Goal: Task Accomplishment & Management: Use online tool/utility

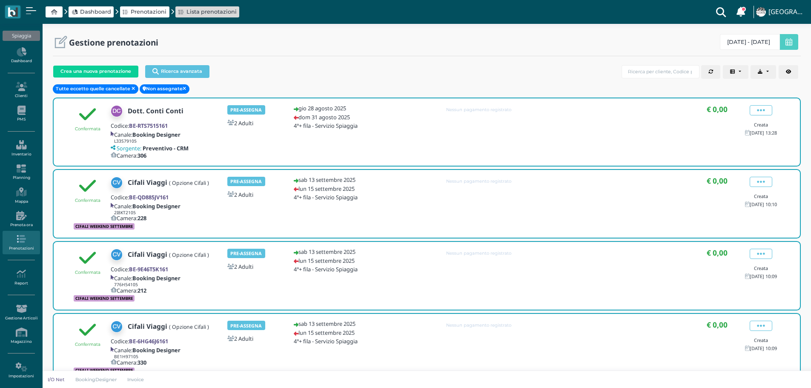
select select "0"
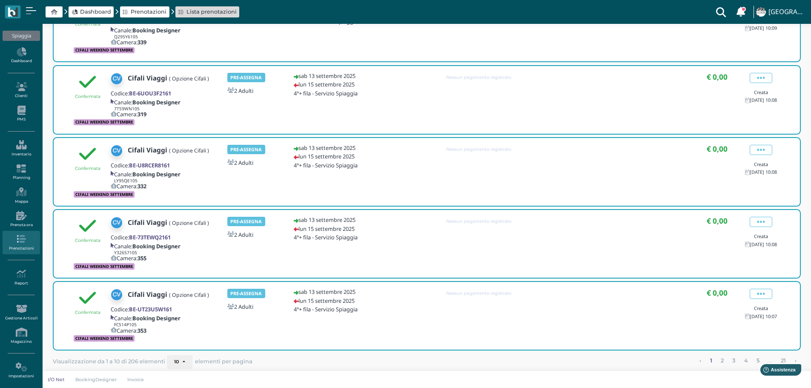
scroll to position [464, 0]
drag, startPoint x: 27, startPoint y: 172, endPoint x: 32, endPoint y: 169, distance: 6.1
click at [27, 172] on icon at bounding box center [21, 168] width 37 height 9
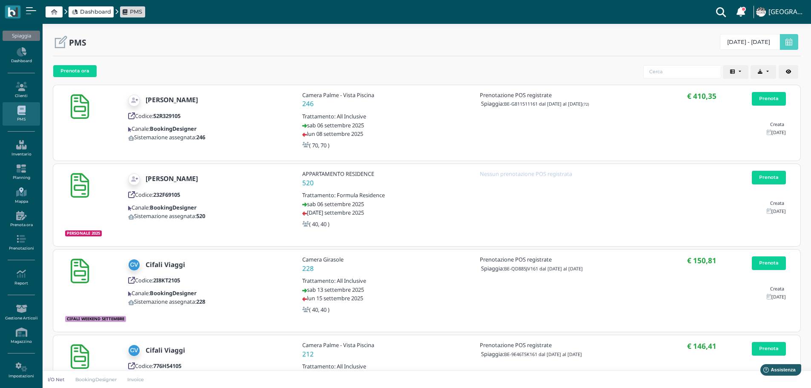
drag, startPoint x: 17, startPoint y: 195, endPoint x: 29, endPoint y: 191, distance: 12.5
click at [17, 195] on icon at bounding box center [21, 191] width 37 height 9
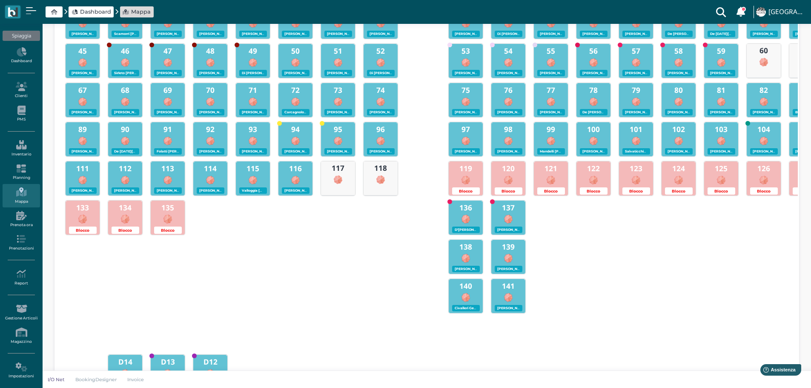
scroll to position [380, 0]
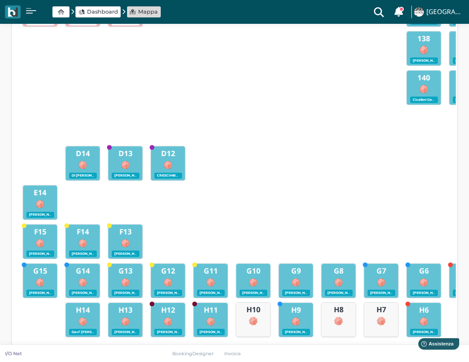
click at [157, 108] on div at bounding box center [234, 126] width 442 height 37
click at [373, 345] on footer "I/O Net BookingDesigner Invoice" at bounding box center [234, 353] width 469 height 17
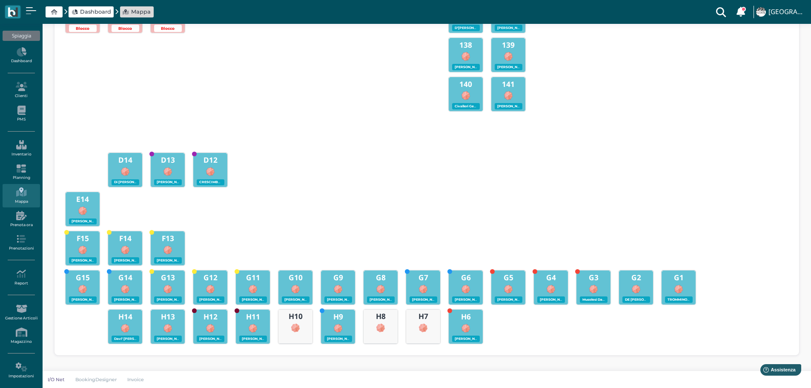
scroll to position [0, 303]
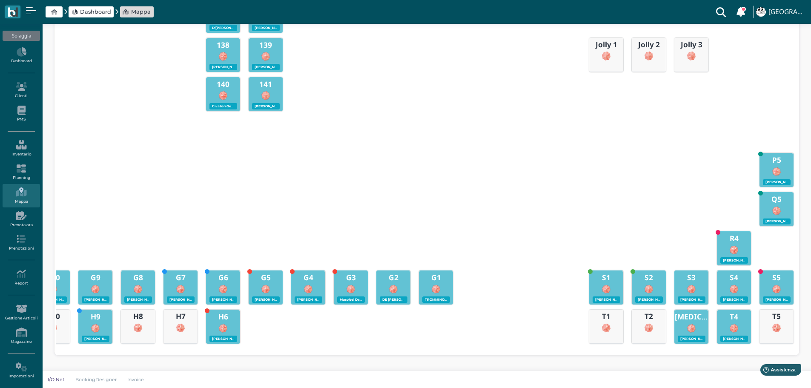
click at [796, 347] on div "1 Ragni Vito - 00:00 - 4 2 Brambilla Beatrice - 00:00 - 4 3 Tucci Alessandra ( …" at bounding box center [427, 36] width 742 height 622
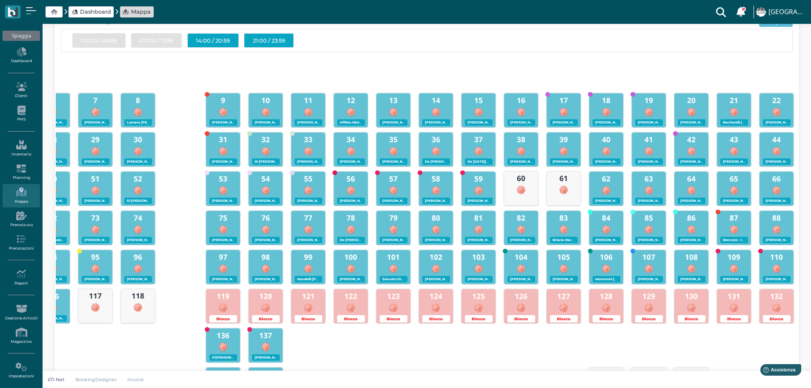
scroll to position [0, 0]
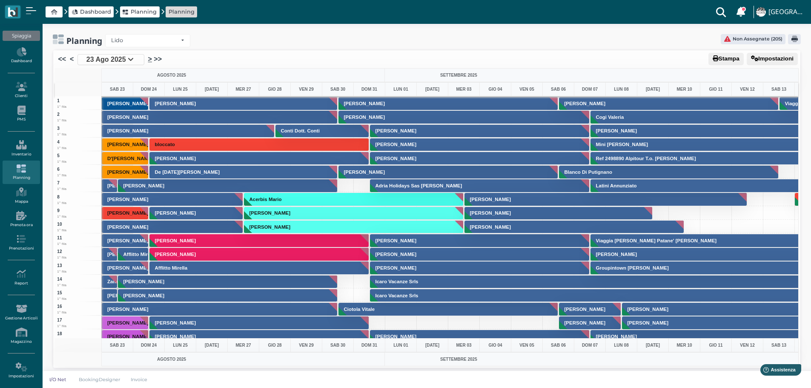
click at [149, 57] on link ">" at bounding box center [150, 59] width 4 height 10
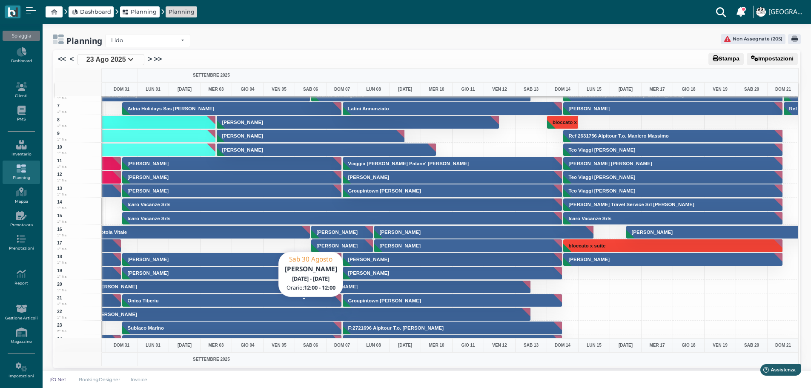
scroll to position [85, 248]
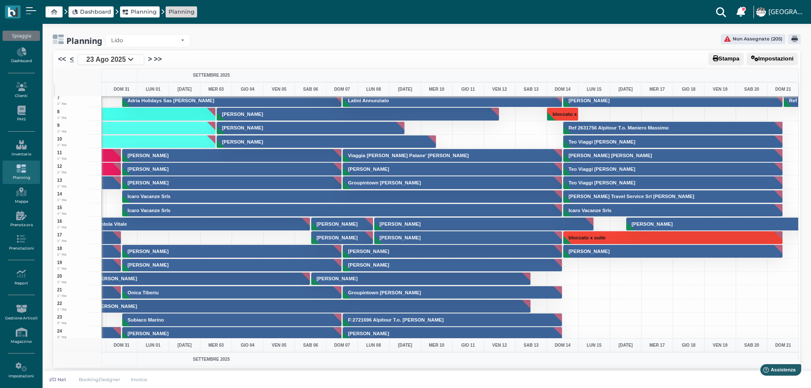
click at [72, 59] on link "<" at bounding box center [72, 59] width 4 height 10
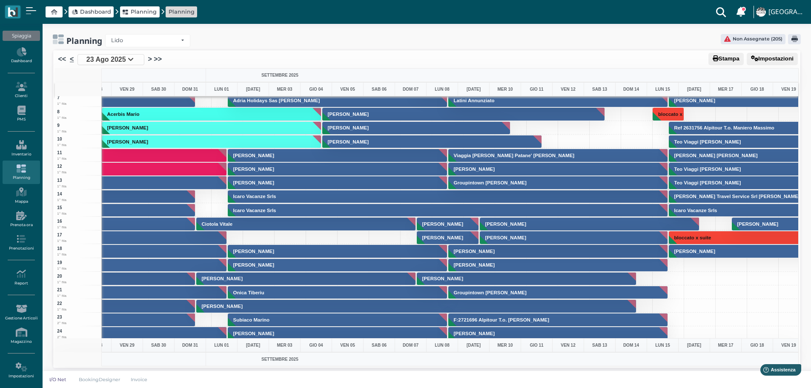
scroll to position [0, 3]
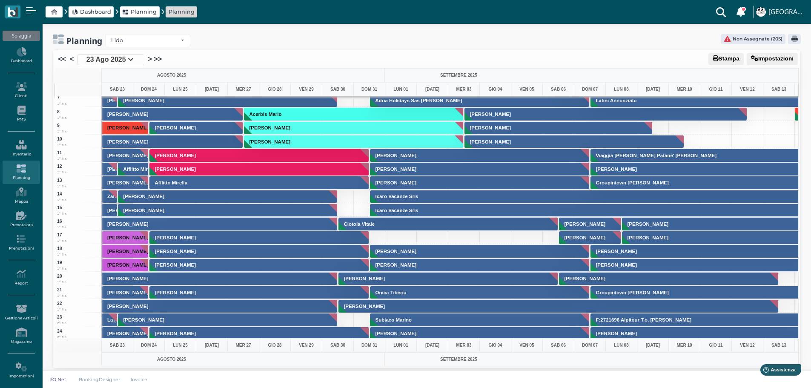
click at [152, 58] on li ">>" at bounding box center [157, 59] width 10 height 11
click at [151, 58] on link ">" at bounding box center [150, 59] width 4 height 10
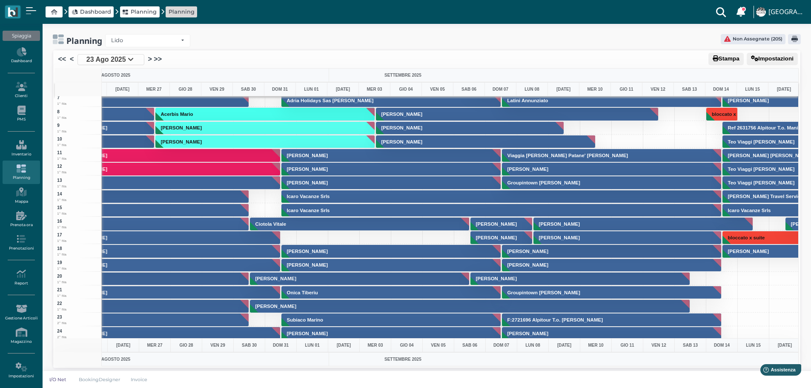
scroll to position [0, 228]
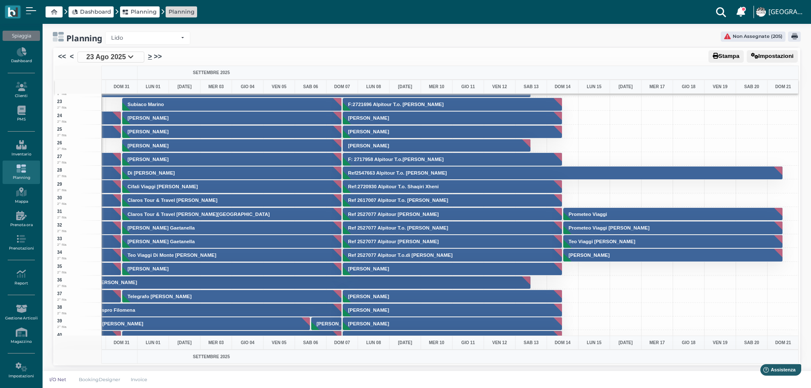
click at [149, 57] on link ">" at bounding box center [150, 57] width 4 height 10
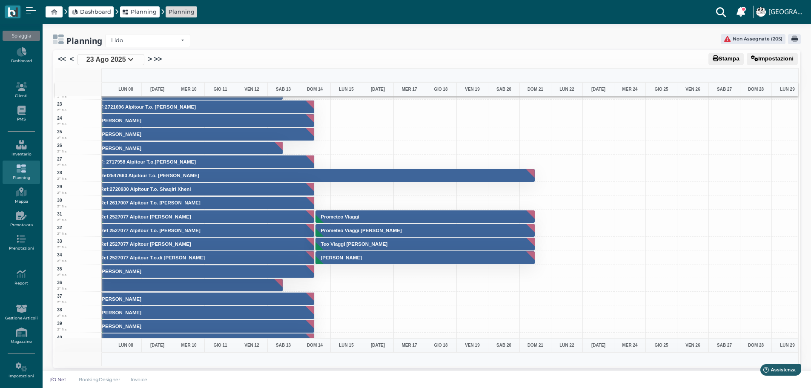
click at [72, 60] on link "<" at bounding box center [72, 59] width 4 height 10
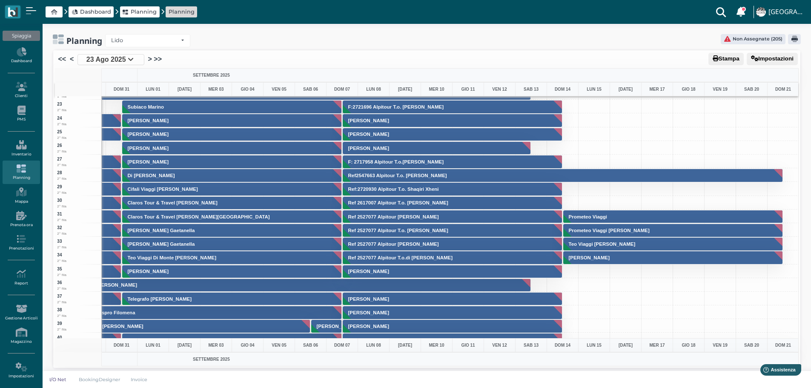
click at [132, 60] on icon at bounding box center [131, 59] width 6 height 7
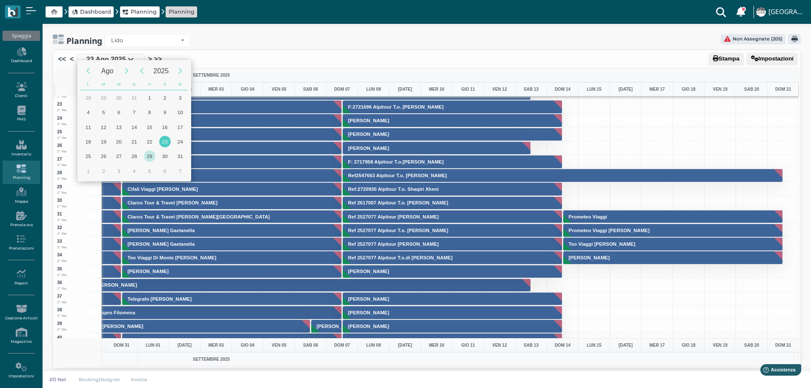
click at [153, 156] on div "29" at bounding box center [150, 156] width 12 height 12
type input "29/08/2025"
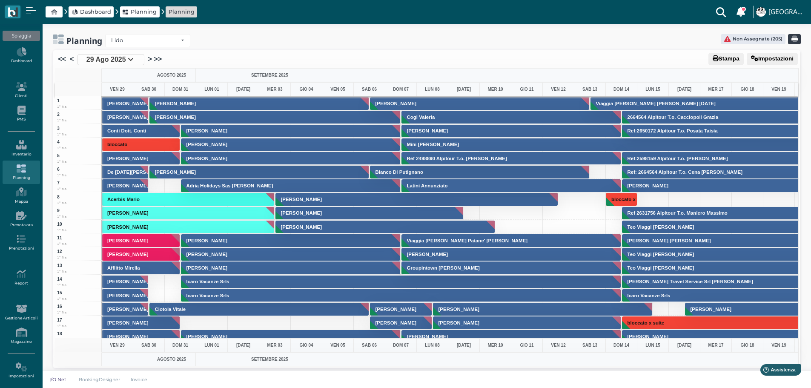
click at [797, 38] on icon "button" at bounding box center [795, 39] width 6 height 6
click at [795, 40] on icon "button" at bounding box center [795, 39] width 6 height 6
click at [148, 59] on link ">" at bounding box center [150, 59] width 4 height 10
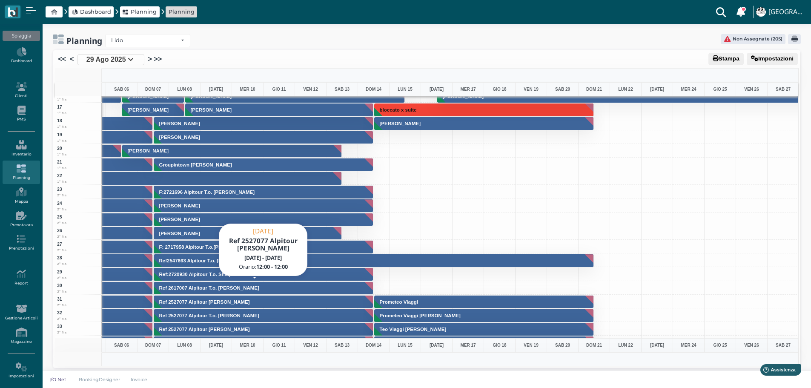
scroll to position [256, 248]
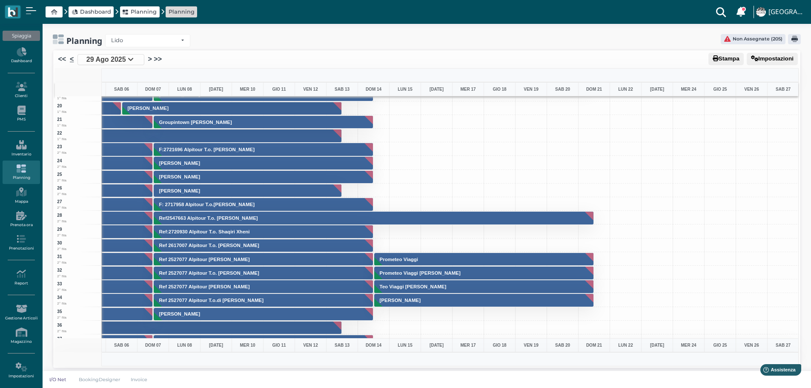
click at [71, 60] on link "<" at bounding box center [72, 59] width 4 height 10
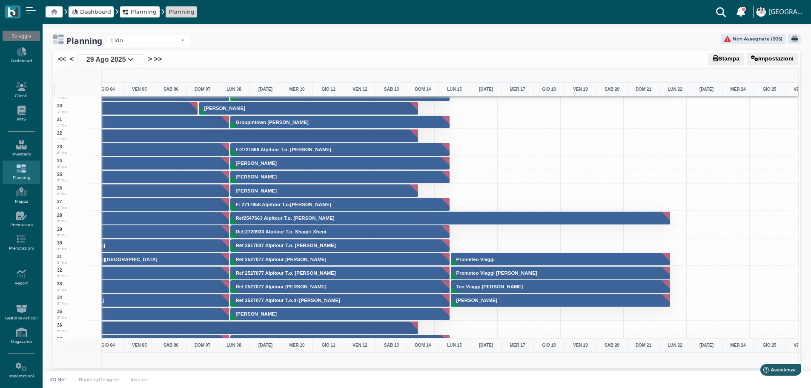
scroll to position [0, 40]
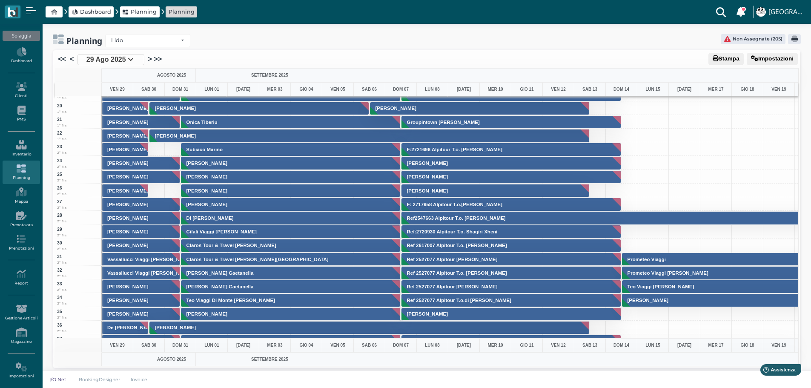
click at [719, 58] on button "Stampa" at bounding box center [726, 59] width 35 height 12
click at [149, 63] on link ">" at bounding box center [150, 59] width 4 height 10
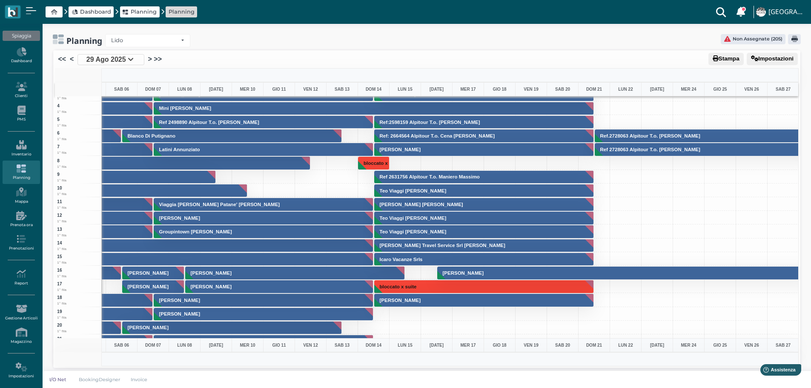
scroll to position [0, 248]
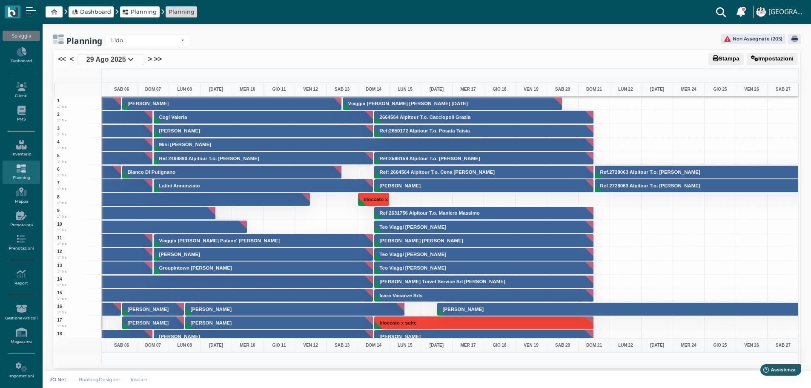
click at [72, 60] on link "<" at bounding box center [72, 59] width 4 height 10
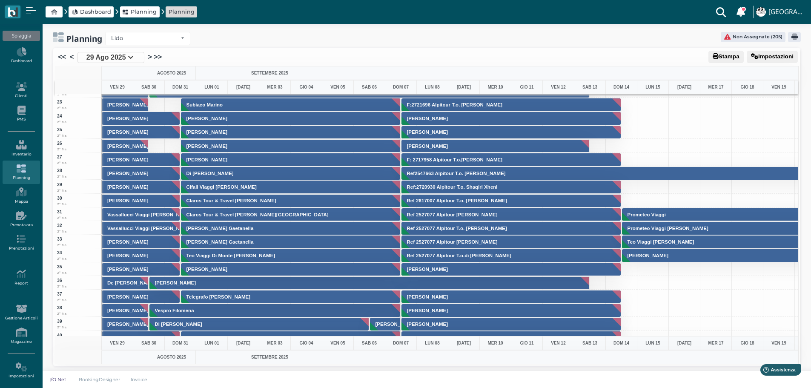
scroll to position [3, 0]
click at [661, 284] on div at bounding box center [653, 283] width 32 height 14
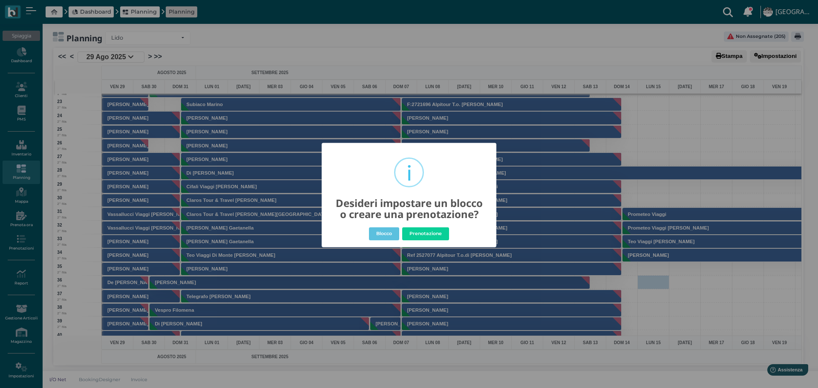
click at [439, 323] on div "× i Desideri impostare un blocco o creare una prenotazione? Blocco No Prenotazi…" at bounding box center [409, 194] width 818 height 388
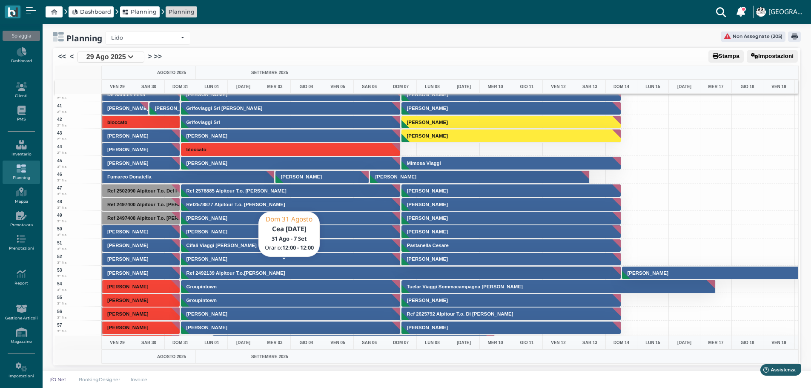
scroll to position [639, 0]
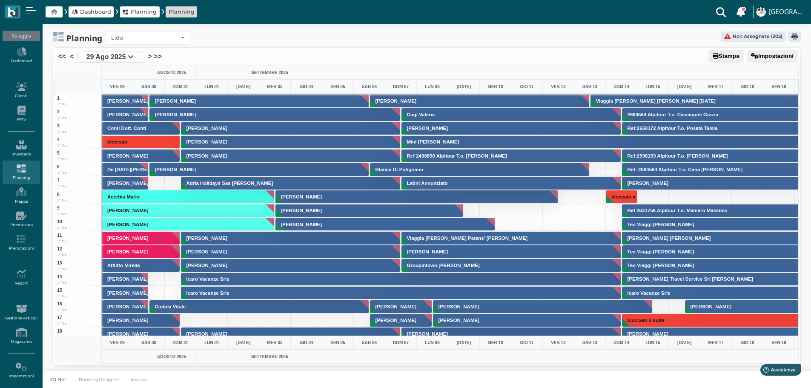
click at [285, 88] on div at bounding box center [450, 87] width 697 height 14
click at [343, 46] on div "Planning Lido Lido Non Assegnate (205) Arrow Stampa Impostazioni << < [DATE] > …" at bounding box center [427, 204] width 769 height 367
drag, startPoint x: 333, startPoint y: 37, endPoint x: 281, endPoint y: 5, distance: 61.6
click at [325, 32] on div "Planning Lido Lido Non Assegnate (205)" at bounding box center [427, 38] width 748 height 13
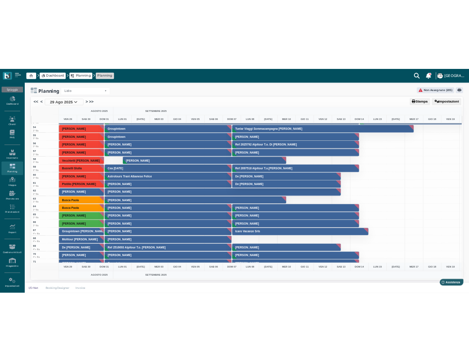
scroll to position [767, 0]
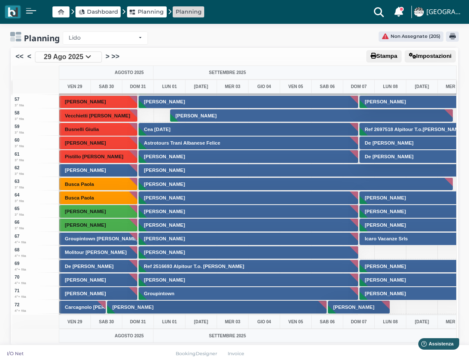
drag, startPoint x: 146, startPoint y: 63, endPoint x: 182, endPoint y: 63, distance: 36.2
click at [182, 63] on ul "<< < 29 Ago 2025 > >>" at bounding box center [189, 57] width 351 height 11
click at [108, 56] on link ">" at bounding box center [108, 57] width 4 height 10
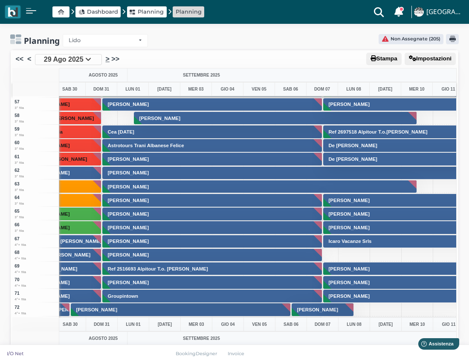
scroll to position [0, 0]
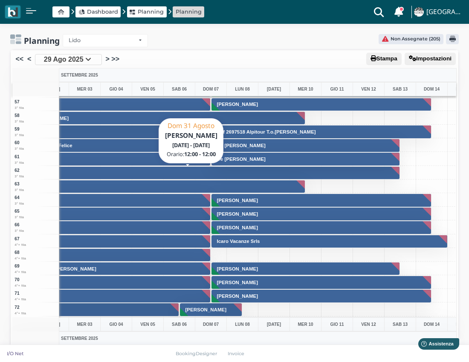
click at [226, 175] on button "[PERSON_NAME]" at bounding box center [195, 174] width 409 height 14
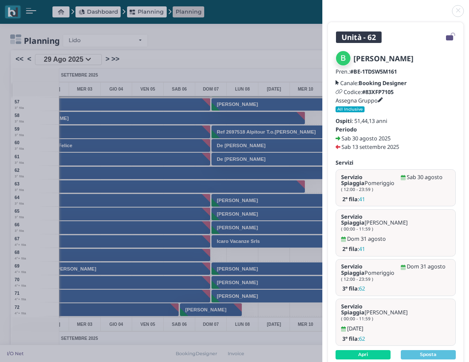
click at [322, 6] on link at bounding box center [322, 6] width 0 height 0
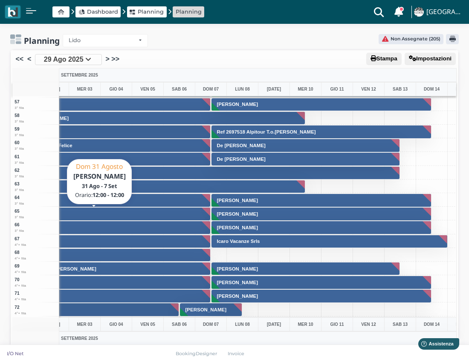
click at [153, 217] on button "[PERSON_NAME]" at bounding box center [101, 214] width 220 height 14
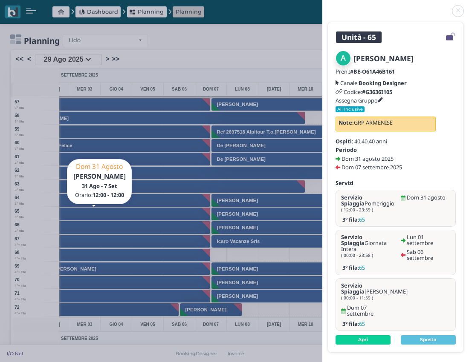
click at [322, 6] on link at bounding box center [322, 6] width 0 height 0
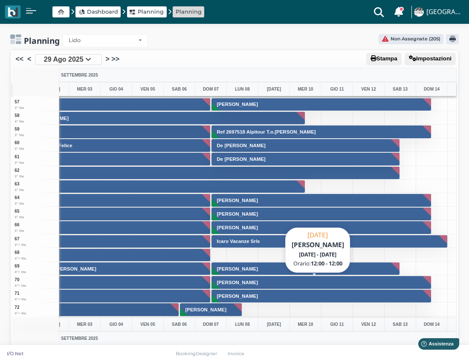
click at [270, 282] on button "[PERSON_NAME]" at bounding box center [321, 283] width 220 height 14
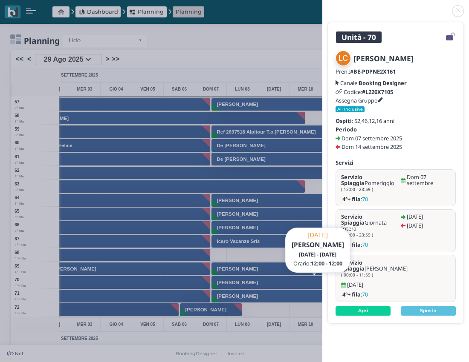
click at [322, 6] on link at bounding box center [322, 6] width 0 height 0
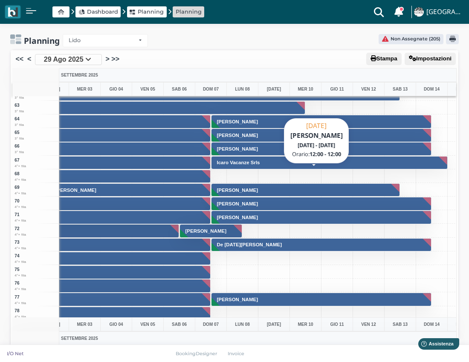
scroll to position [895, 148]
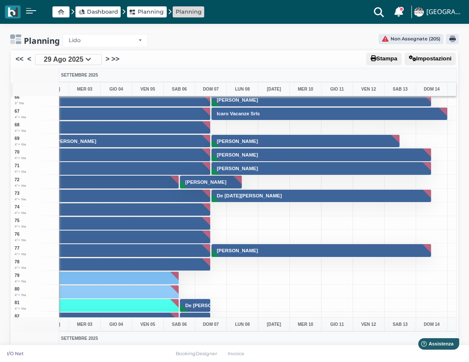
click at [245, 236] on div at bounding box center [242, 237] width 32 height 14
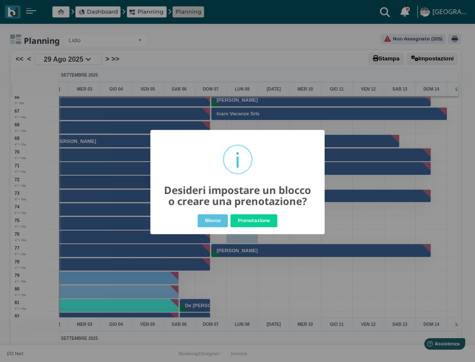
click at [355, 230] on div "× i Desideri impostare un blocco o creare una prenotazione? Blocco No Prenotazi…" at bounding box center [237, 181] width 475 height 362
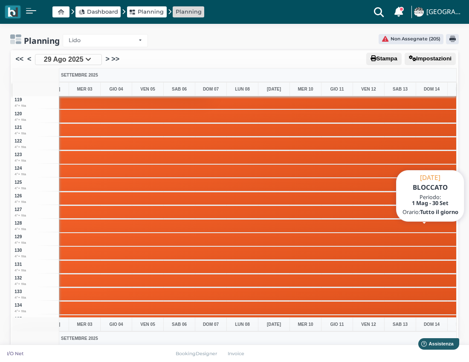
scroll to position [1746, 148]
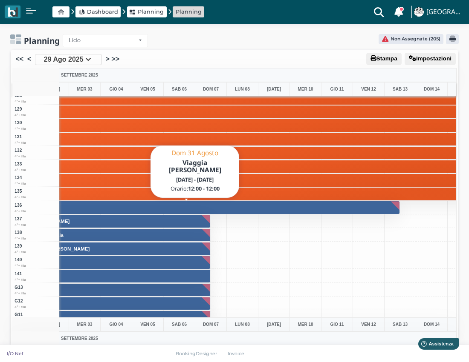
click at [255, 207] on button "Viaggia [PERSON_NAME]" at bounding box center [195, 208] width 409 height 14
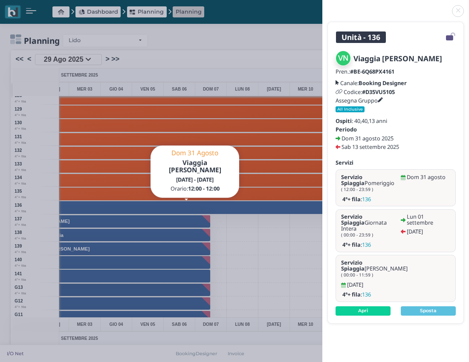
click at [322, 6] on link at bounding box center [322, 6] width 0 height 0
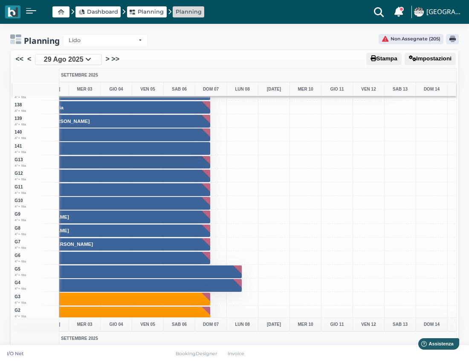
scroll to position [1917, 148]
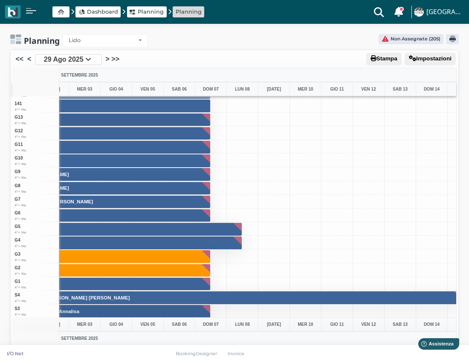
click at [301, 236] on div at bounding box center [305, 243] width 32 height 14
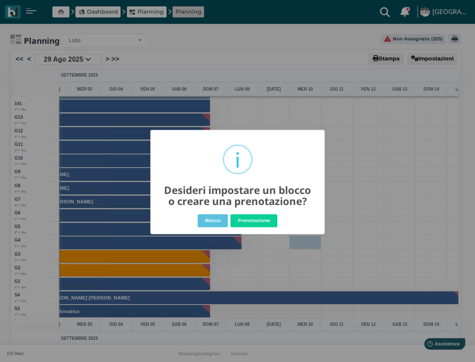
click at [331, 128] on div "× i Desideri impostare un blocco o creare una prenotazione? Blocco No Prenotazi…" at bounding box center [237, 181] width 475 height 362
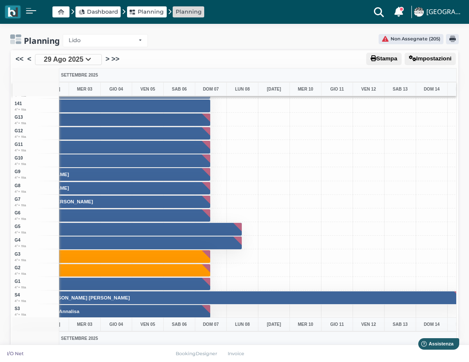
click at [299, 228] on div at bounding box center [305, 229] width 32 height 14
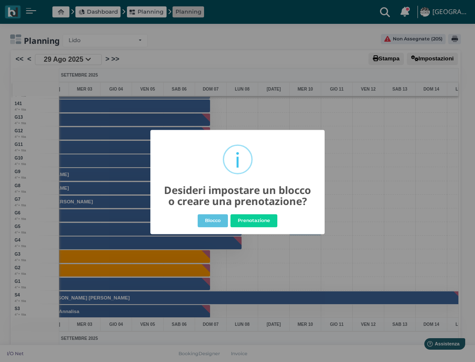
drag, startPoint x: 415, startPoint y: 233, endPoint x: 141, endPoint y: 213, distance: 274.6
click at [416, 232] on div "× i Desideri impostare un blocco o creare una prenotazione? Blocco No Prenotazi…" at bounding box center [237, 181] width 475 height 362
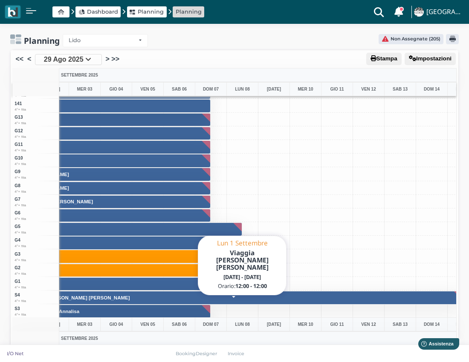
click at [274, 297] on button "Viaggia [PERSON_NAME] [PERSON_NAME]" at bounding box center [242, 298] width 440 height 14
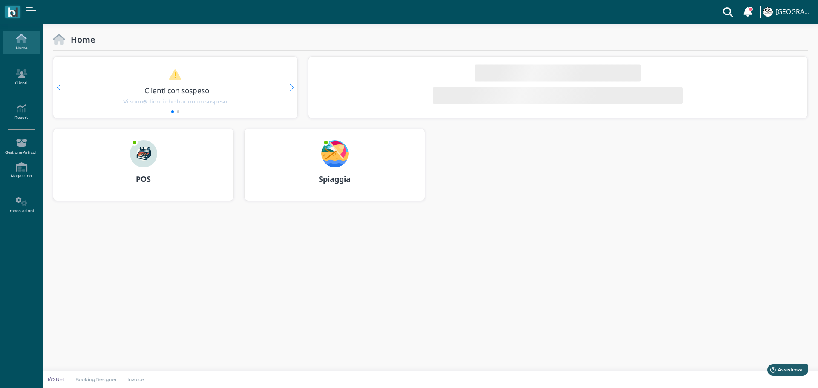
drag, startPoint x: 328, startPoint y: 151, endPoint x: 357, endPoint y: 150, distance: 28.1
click at [329, 150] on img at bounding box center [334, 153] width 27 height 27
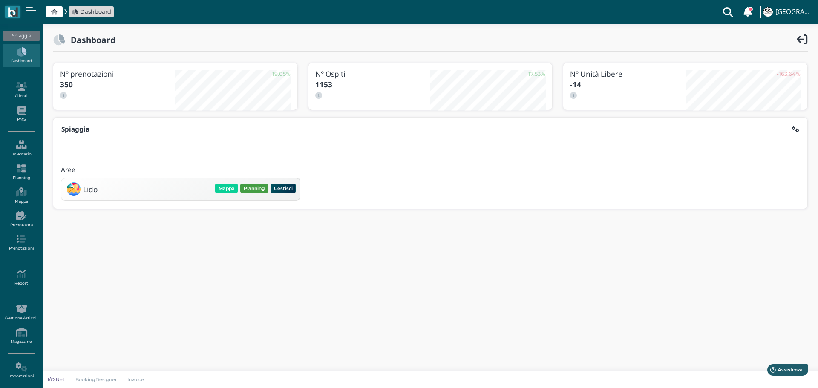
click at [254, 184] on button "Planning" at bounding box center [254, 188] width 28 height 9
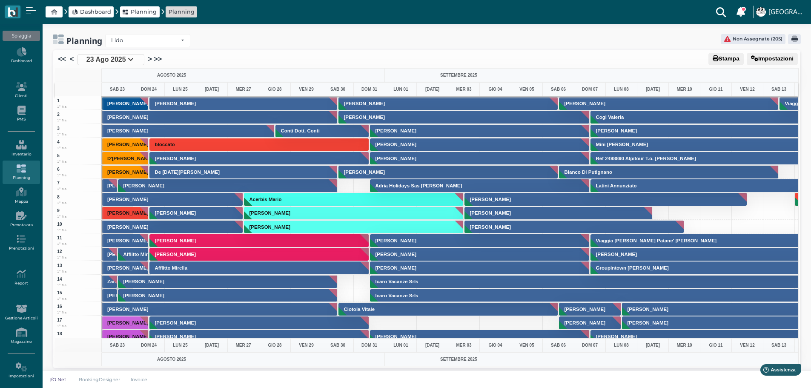
click at [130, 58] on icon at bounding box center [131, 59] width 6 height 7
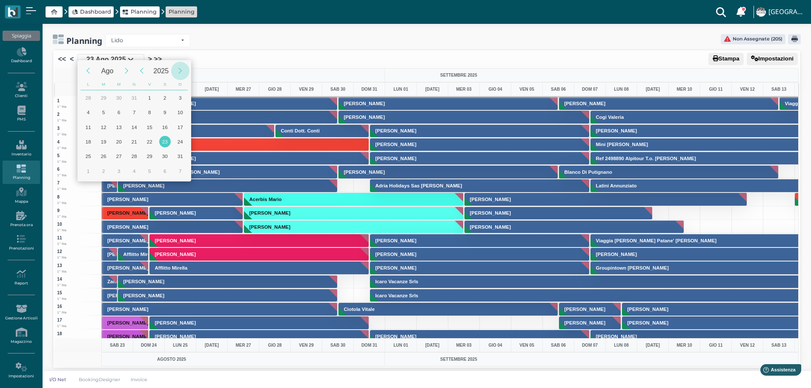
click at [177, 72] on div "Next Year" at bounding box center [180, 71] width 18 height 18
click at [167, 94] on div "1" at bounding box center [165, 98] width 12 height 12
type input "[DATE]"
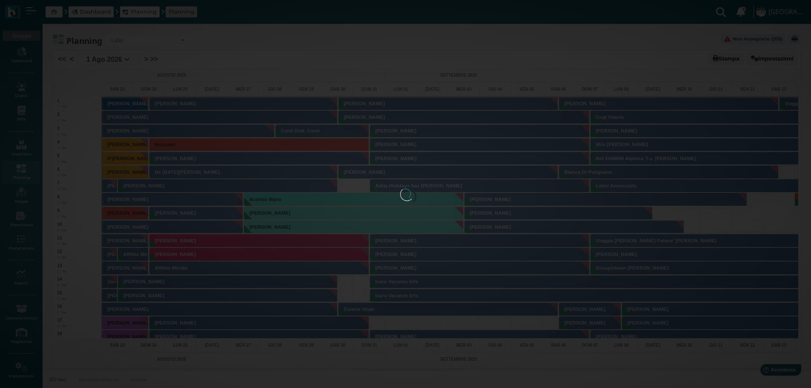
scroll to position [0, 34]
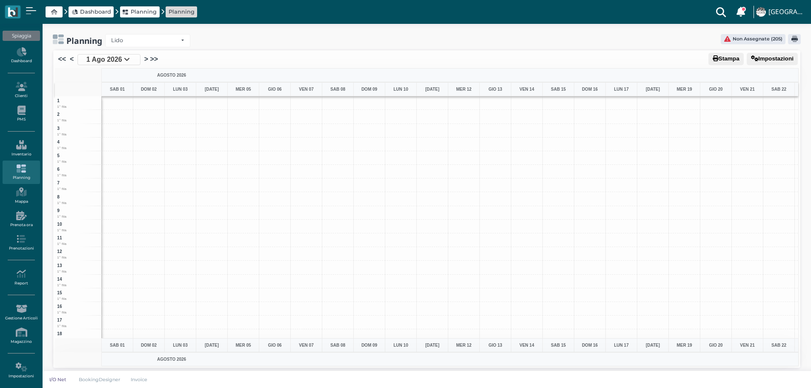
click at [128, 60] on icon at bounding box center [127, 59] width 6 height 7
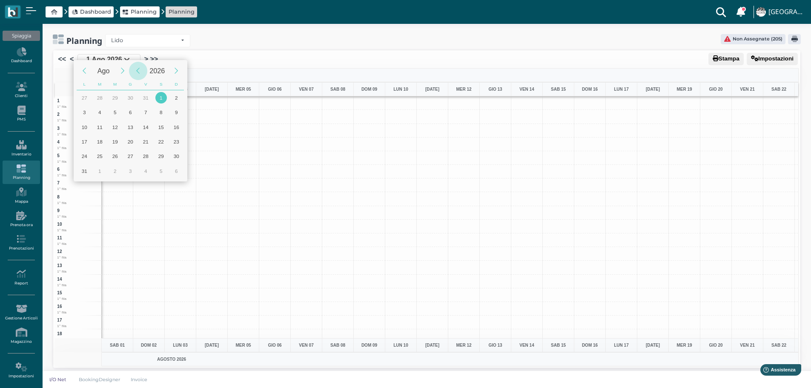
click at [138, 67] on div "Previous Year" at bounding box center [138, 71] width 18 height 18
click at [119, 70] on div "Next Month" at bounding box center [123, 71] width 18 height 18
click at [87, 98] on div "1" at bounding box center [85, 98] width 12 height 12
type input "[DATE]"
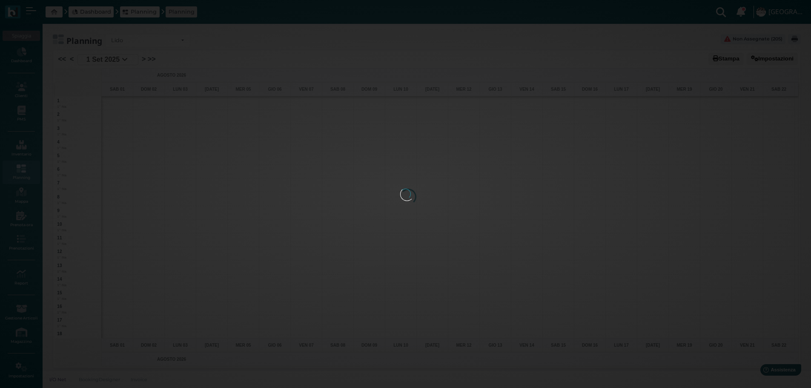
scroll to position [0, 34]
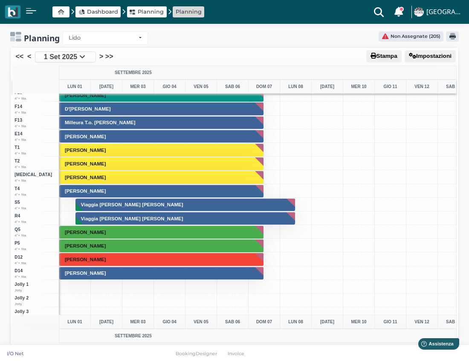
scroll to position [2356, 0]
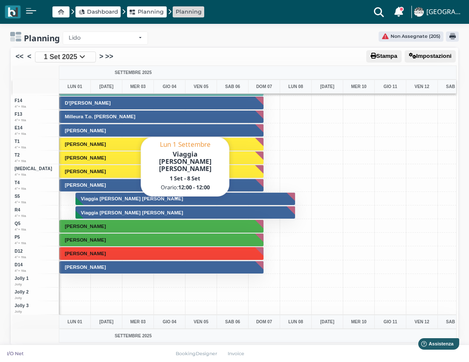
click at [247, 198] on button "Viaggia [PERSON_NAME] [PERSON_NAME]" at bounding box center [185, 200] width 220 height 14
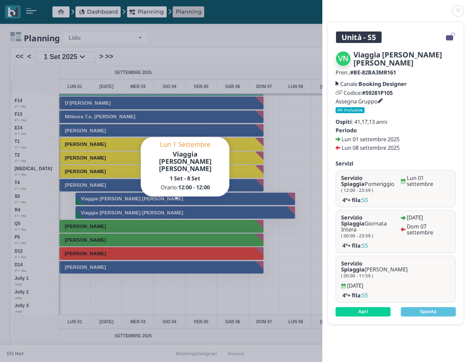
click at [322, 6] on link at bounding box center [322, 6] width 0 height 0
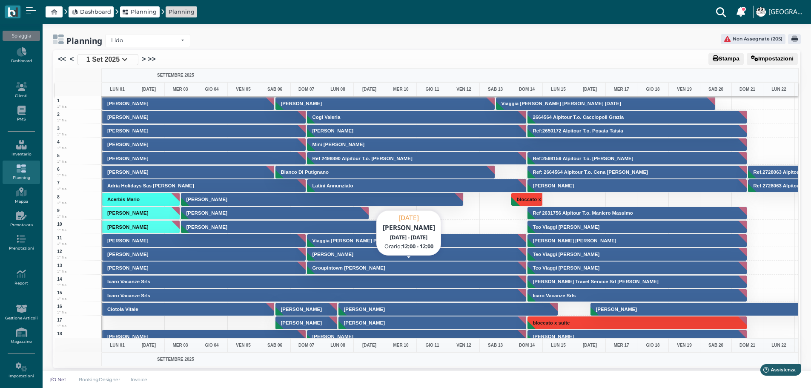
scroll to position [85, 0]
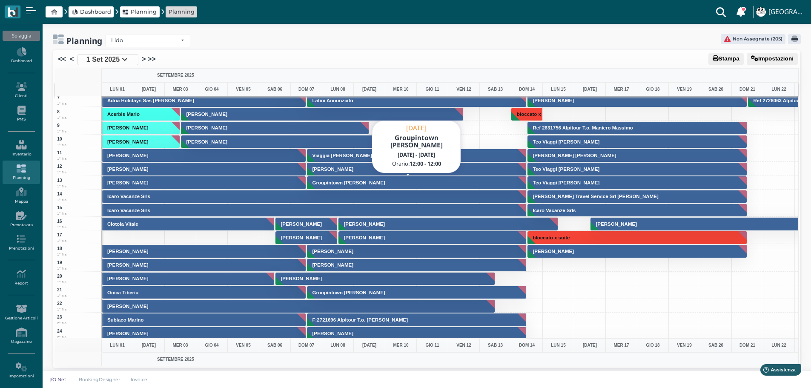
click at [380, 182] on h3 "Groupintown [PERSON_NAME]" at bounding box center [349, 182] width 80 height 5
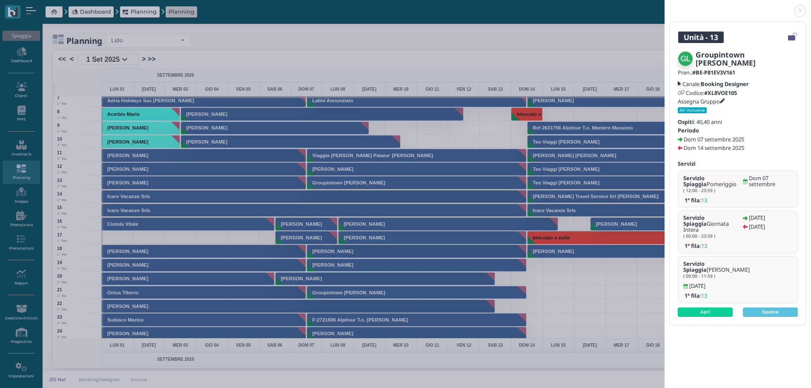
click at [665, 6] on link at bounding box center [665, 6] width 0 height 0
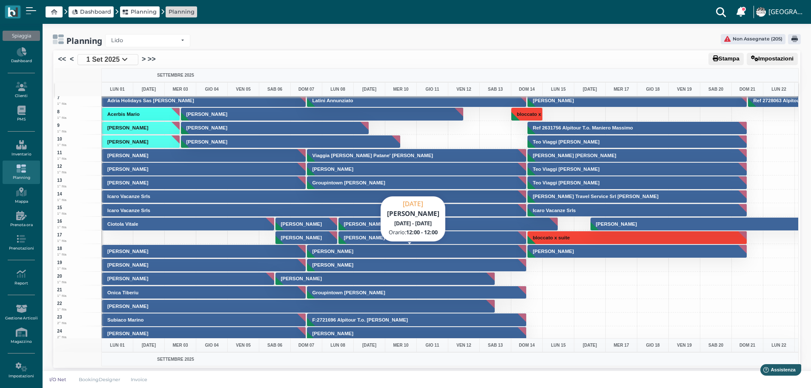
click at [418, 247] on button "[PERSON_NAME]" at bounding box center [417, 252] width 220 height 14
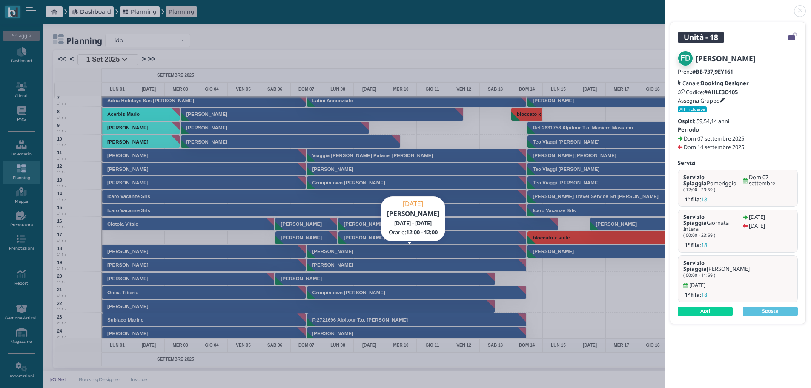
click at [665, 6] on link at bounding box center [665, 6] width 0 height 0
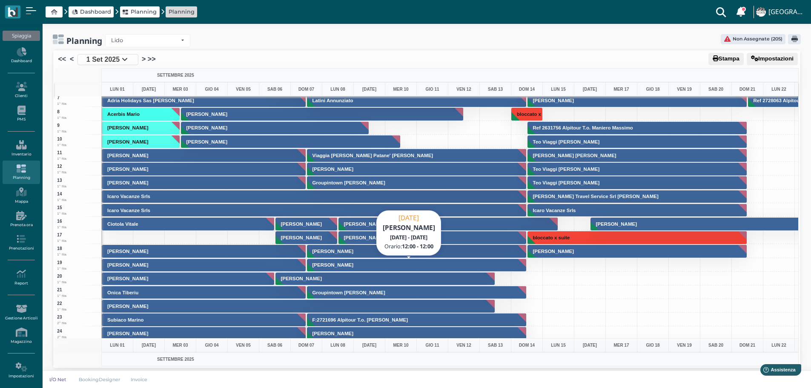
click at [344, 264] on h3 "[PERSON_NAME]" at bounding box center [333, 264] width 48 height 5
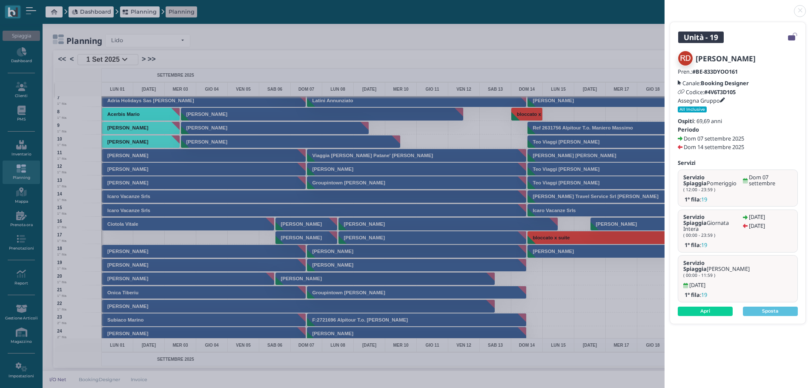
click at [665, 6] on link at bounding box center [665, 6] width 0 height 0
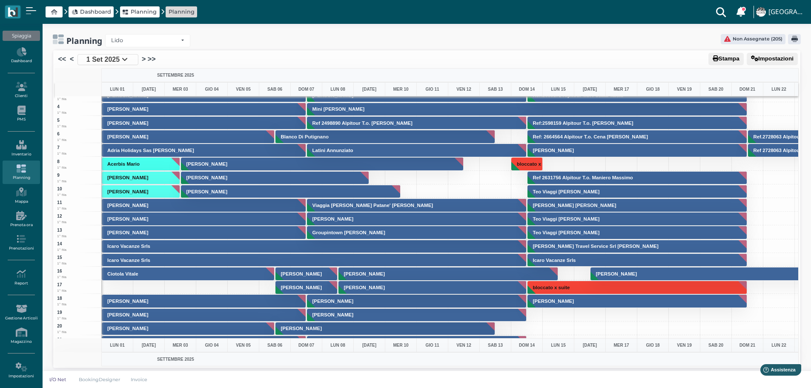
scroll to position [0, 0]
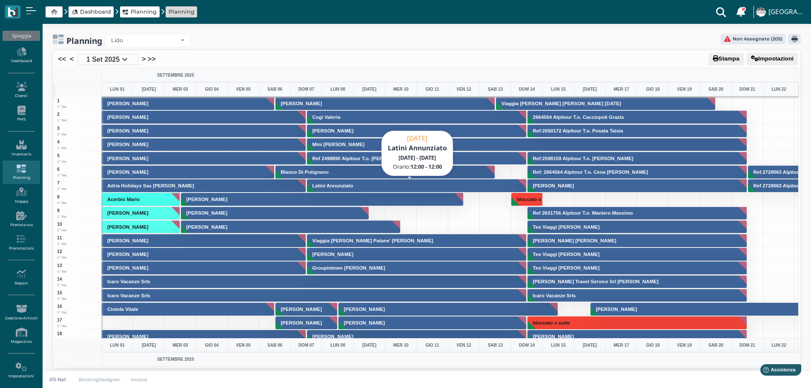
click at [403, 186] on button "Latini Annunziato" at bounding box center [417, 186] width 220 height 14
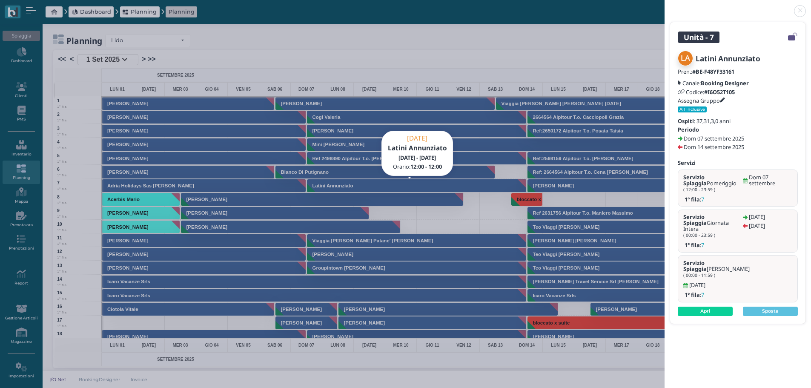
click at [665, 6] on link at bounding box center [665, 6] width 0 height 0
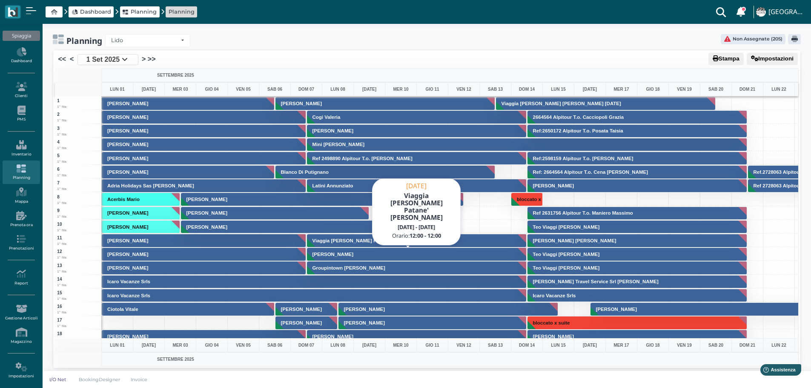
click at [397, 241] on h3 "Viaggia [PERSON_NAME] Patane' [PERSON_NAME]" at bounding box center [373, 240] width 128 height 5
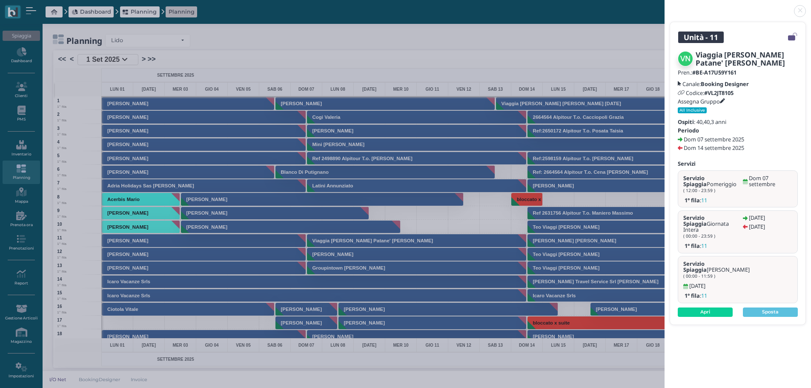
click at [665, 6] on link at bounding box center [665, 6] width 0 height 0
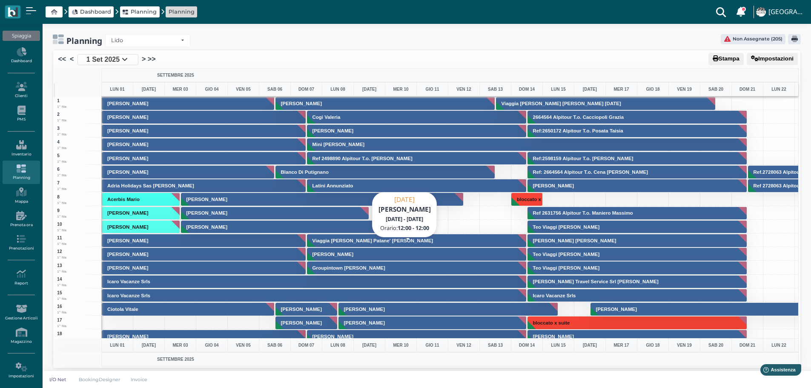
click at [391, 252] on button "[PERSON_NAME]" at bounding box center [417, 254] width 220 height 14
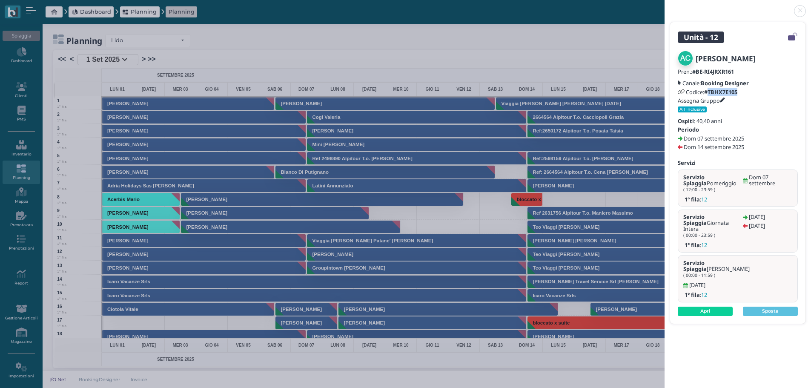
drag, startPoint x: 742, startPoint y: 93, endPoint x: 711, endPoint y: 95, distance: 31.6
click at [711, 95] on div "Codice: #TBHX7E105" at bounding box center [738, 92] width 120 height 6
drag, startPoint x: 722, startPoint y: 97, endPoint x: 722, endPoint y: 92, distance: 4.8
drag, startPoint x: 722, startPoint y: 92, endPoint x: 757, endPoint y: 110, distance: 39.8
click at [757, 121] on div "Ospiti : 40,40 anni" at bounding box center [738, 121] width 120 height 6
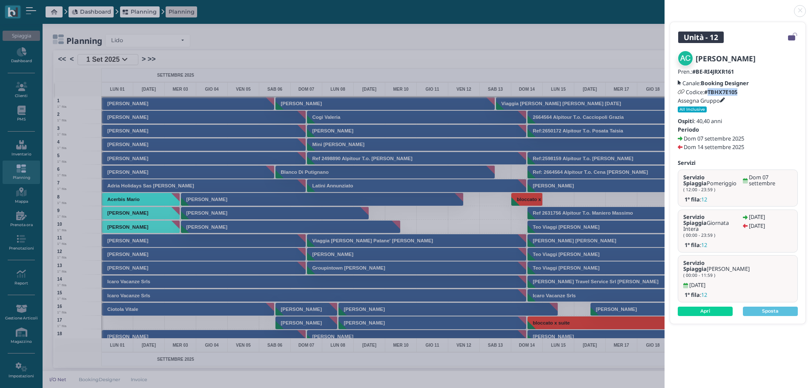
drag, startPoint x: 736, startPoint y: 93, endPoint x: 711, endPoint y: 95, distance: 24.3
click at [711, 95] on div "Codice: #TBHX7E105" at bounding box center [738, 92] width 120 height 6
copy b "TBHX7E105"
click at [665, 6] on link at bounding box center [665, 6] width 0 height 0
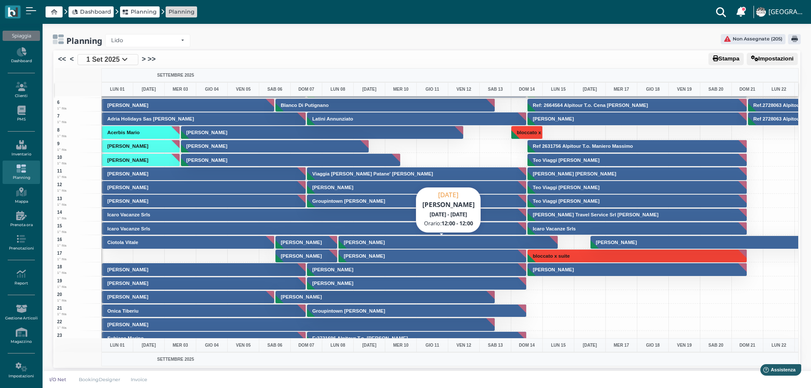
scroll to position [85, 0]
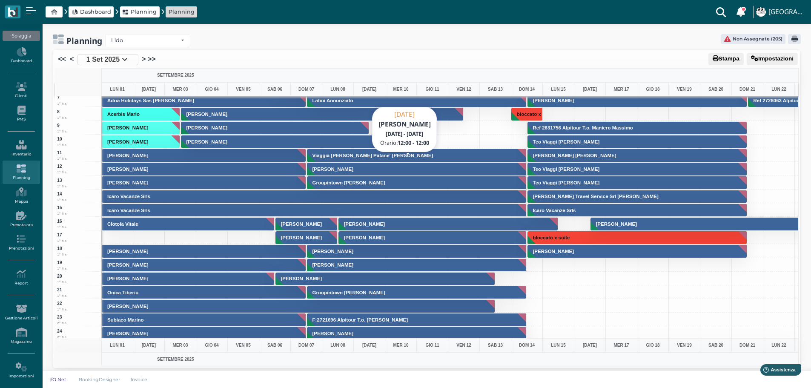
click at [405, 167] on button "[PERSON_NAME]" at bounding box center [417, 169] width 220 height 14
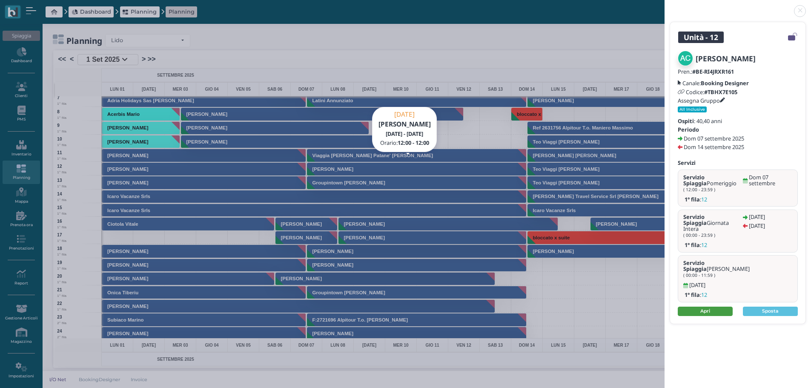
click at [713, 307] on link "Apri" at bounding box center [705, 311] width 55 height 9
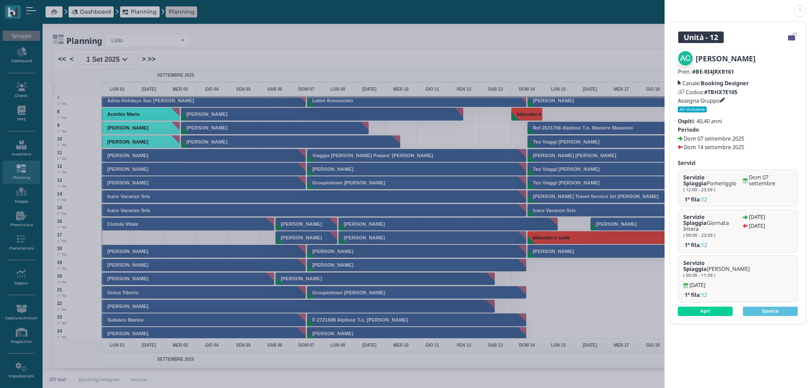
click at [665, 6] on link at bounding box center [665, 6] width 0 height 0
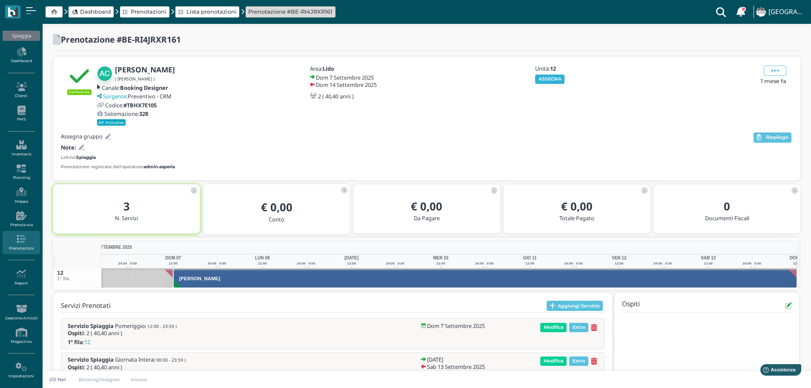
click at [553, 75] on button "ASSEGNA" at bounding box center [549, 79] width 29 height 9
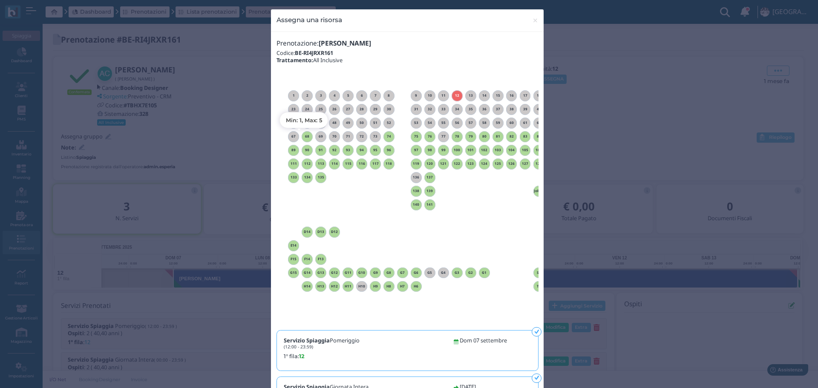
click at [303, 137] on h6 "68" at bounding box center [307, 137] width 11 height 4
click at [532, 19] on span "×" at bounding box center [535, 20] width 6 height 11
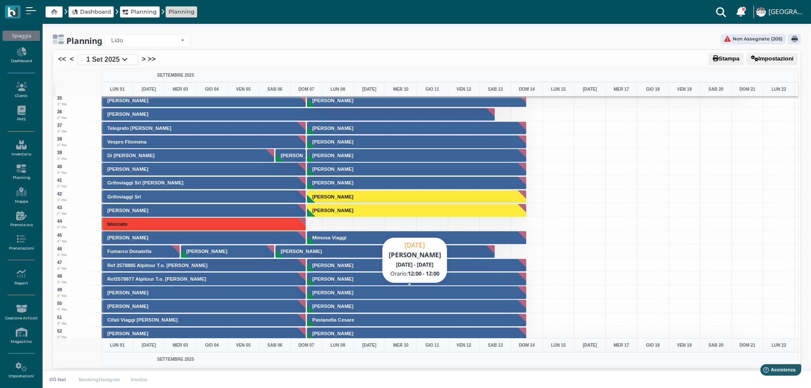
scroll to position [426, 0]
